Goal: Navigation & Orientation: Go to known website

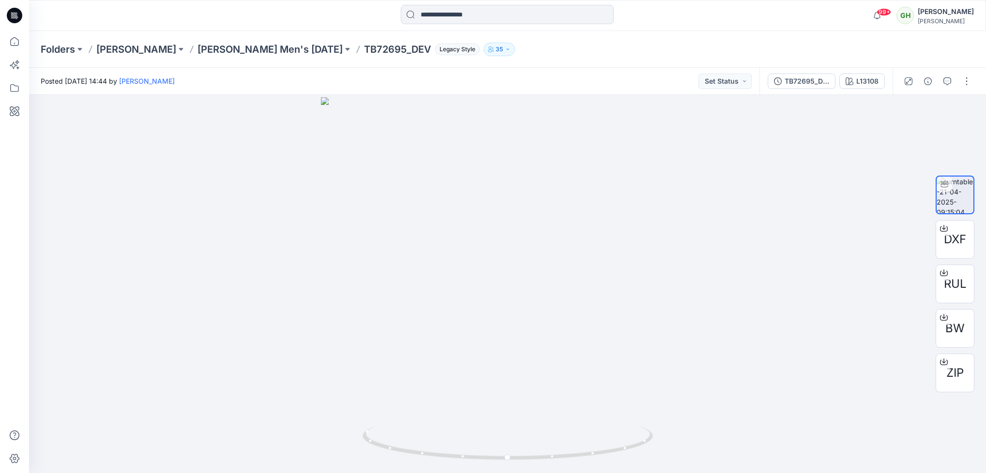
click at [15, 12] on icon at bounding box center [14, 15] width 15 height 15
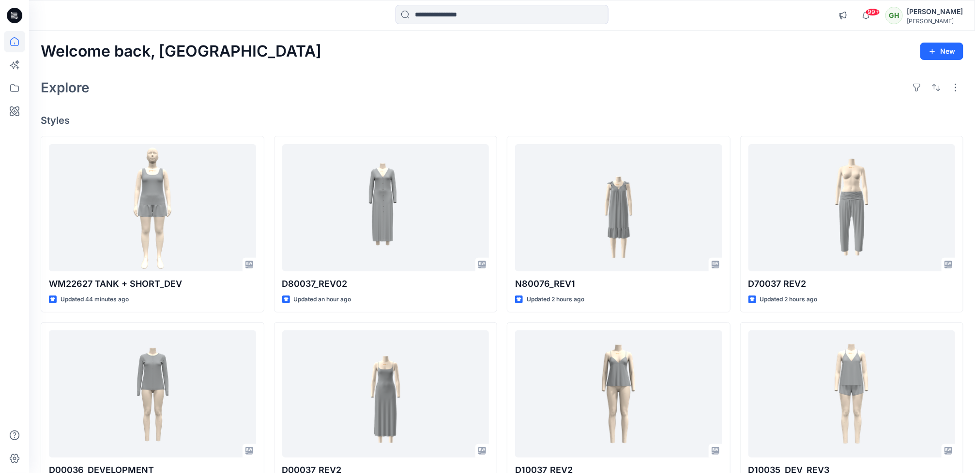
click at [510, 80] on div "Explore" at bounding box center [502, 87] width 923 height 23
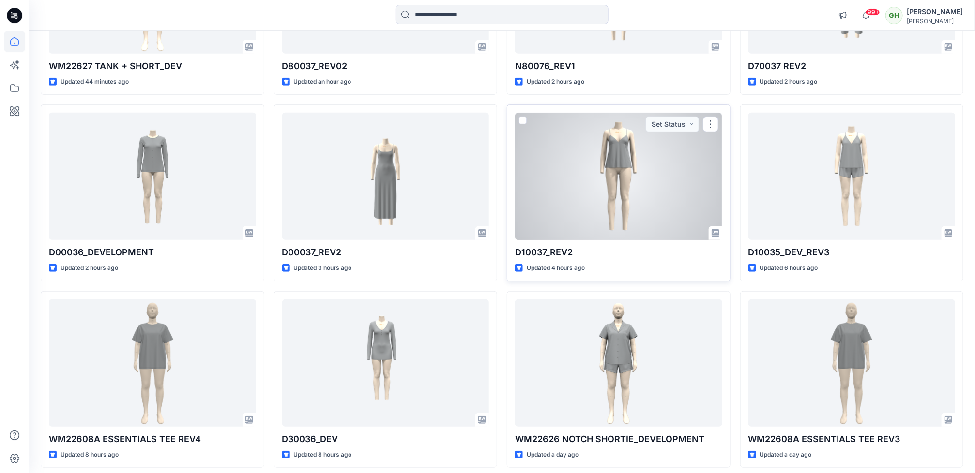
scroll to position [260, 0]
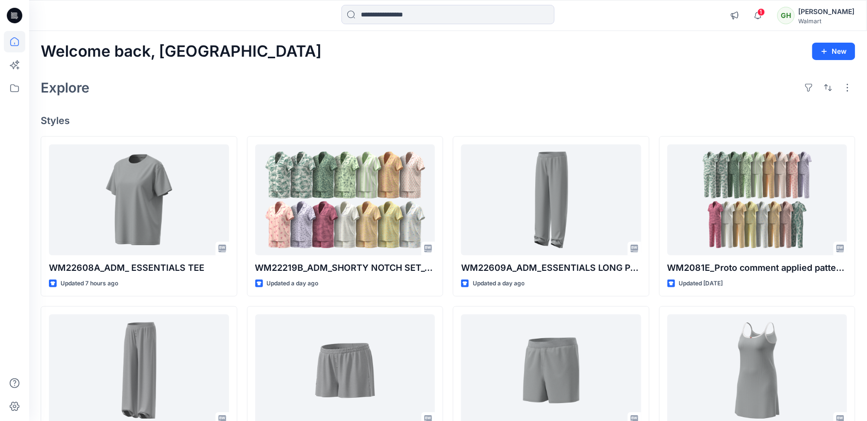
click at [224, 97] on div "Explore" at bounding box center [448, 87] width 814 height 23
